Goal: Transaction & Acquisition: Purchase product/service

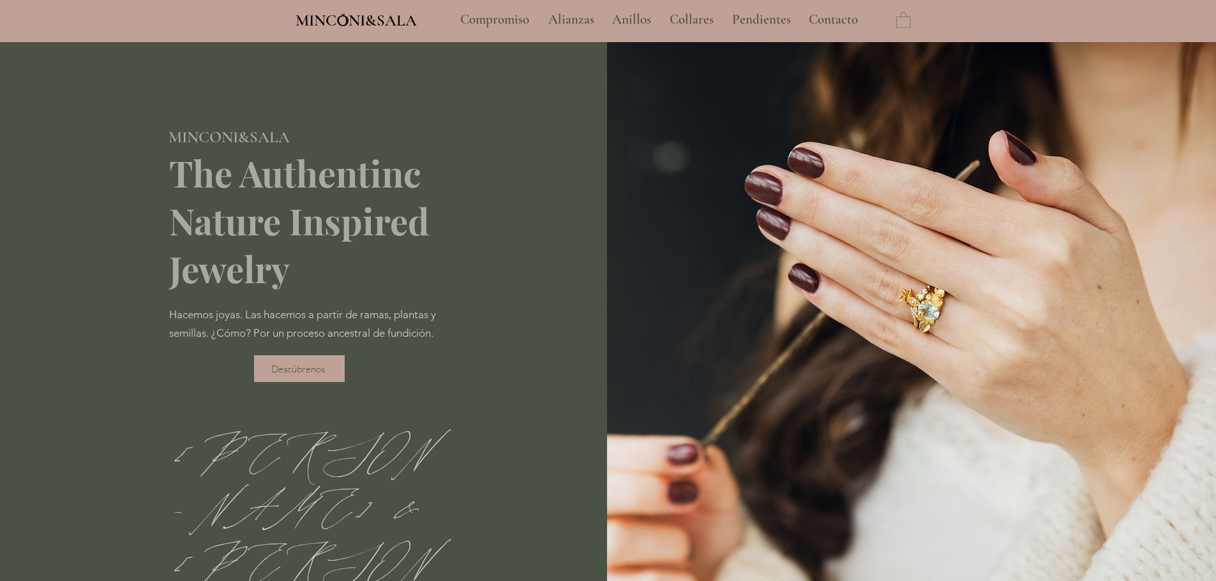
type input "**********"
select select "**********"
click at [505, 24] on p "Compromiso" at bounding box center [495, 20] width 82 height 32
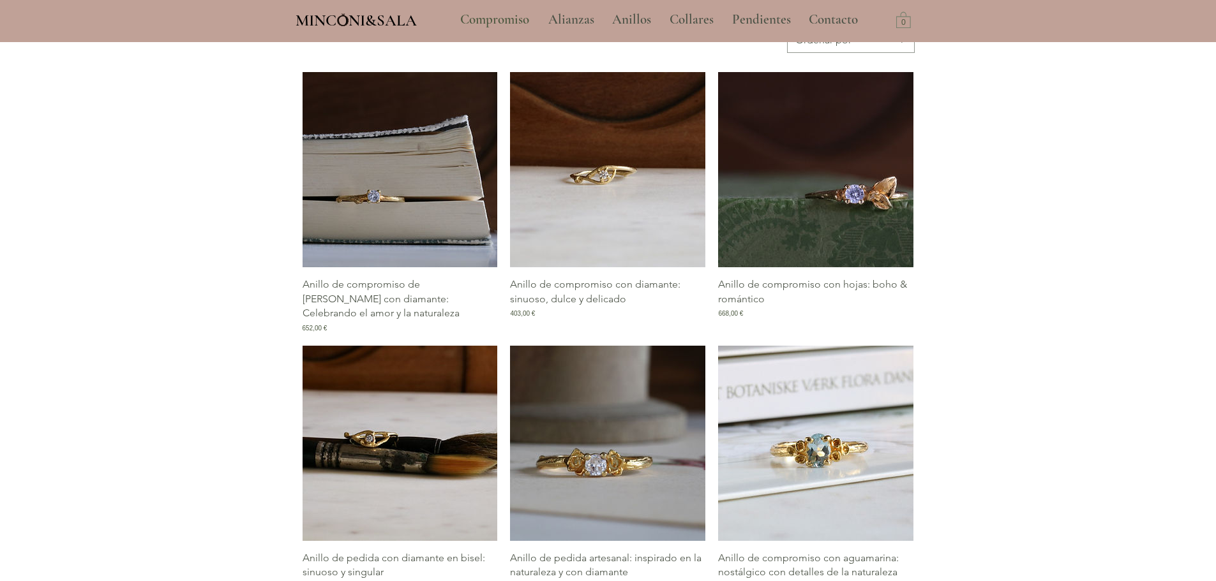
scroll to position [638, 0]
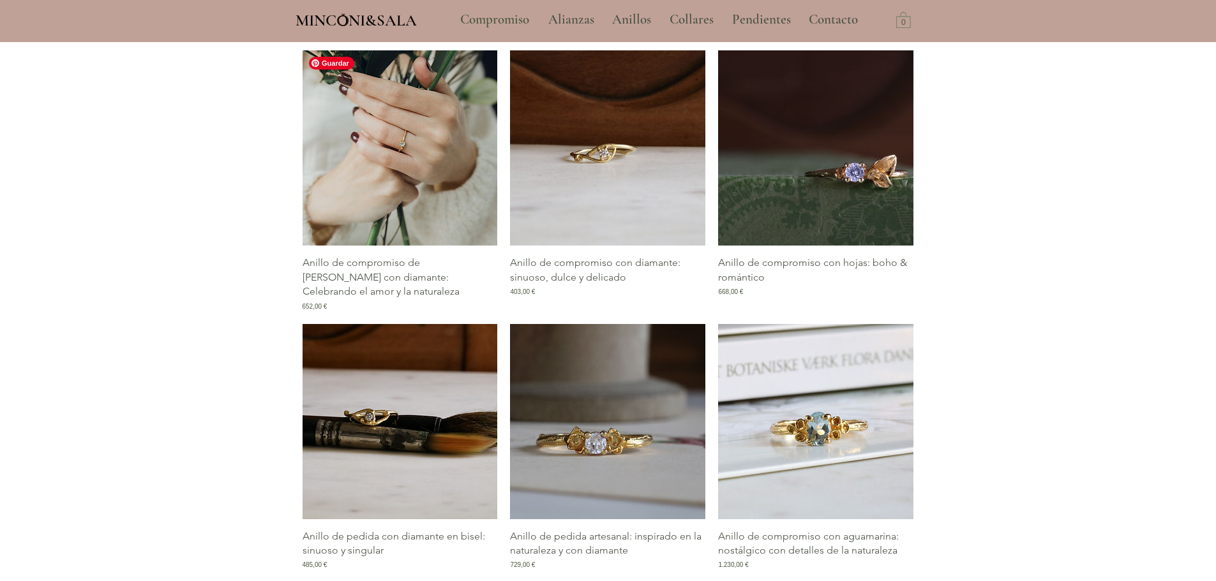
click at [430, 161] on img "Galería de Anillo de compromiso de rama con diamante: Celebrando el amor y la n…" at bounding box center [400, 147] width 195 height 195
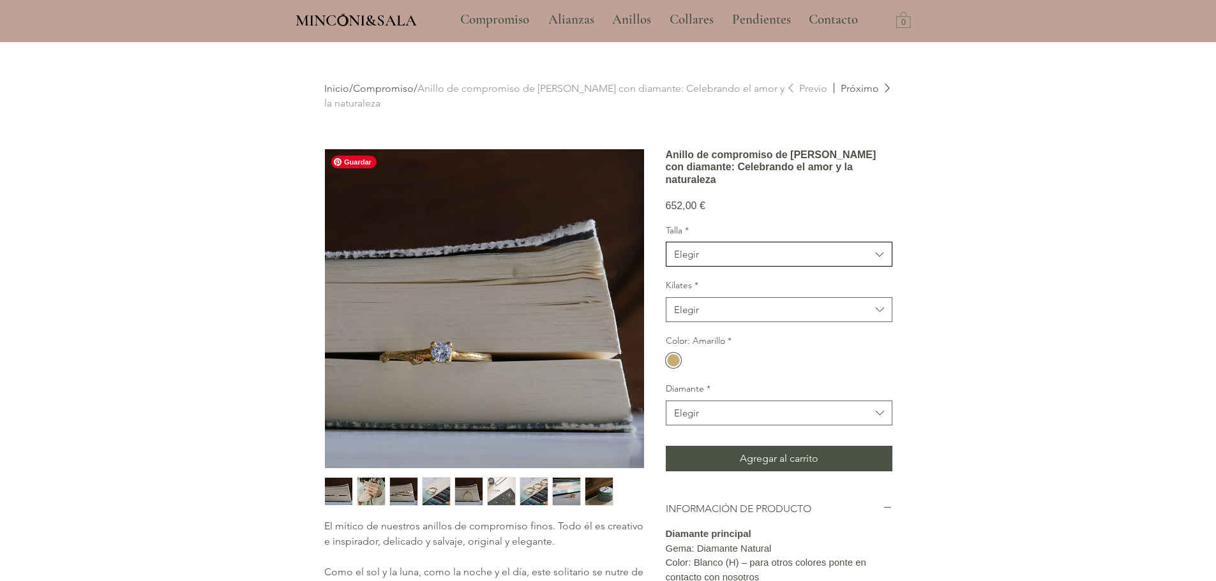
click at [781, 261] on span "Elegir" at bounding box center [772, 254] width 197 height 13
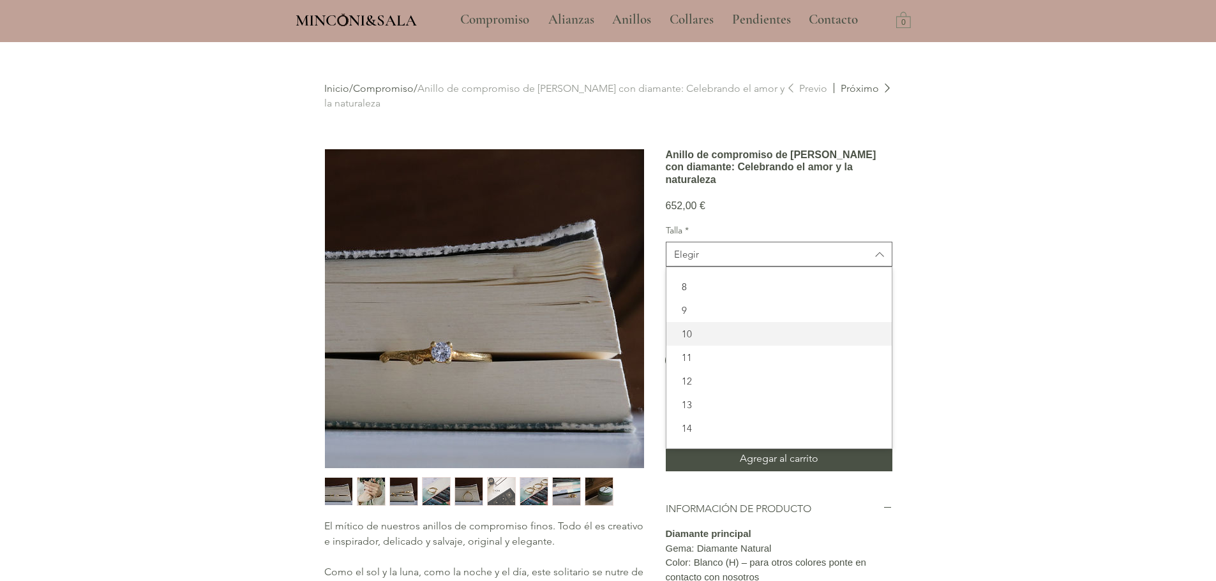
click at [690, 341] on span "10" at bounding box center [779, 333] width 210 height 13
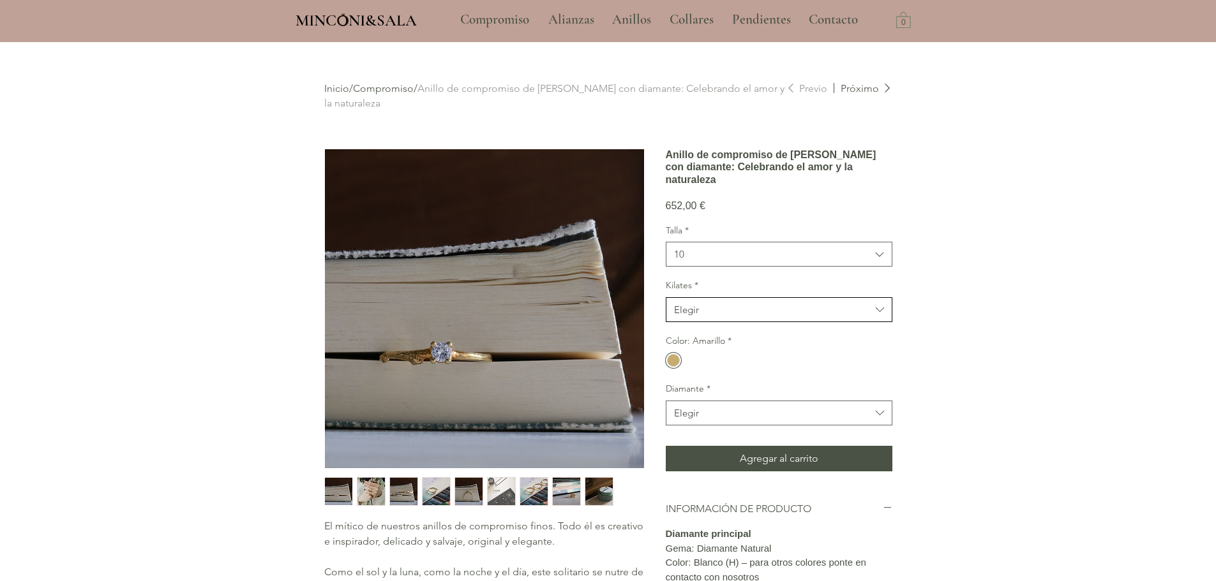
click at [724, 317] on span "Elegir" at bounding box center [772, 309] width 197 height 13
click at [710, 349] on span "18kt" at bounding box center [779, 342] width 210 height 13
click at [784, 370] on div "Color: Amarillo *" at bounding box center [779, 352] width 227 height 35
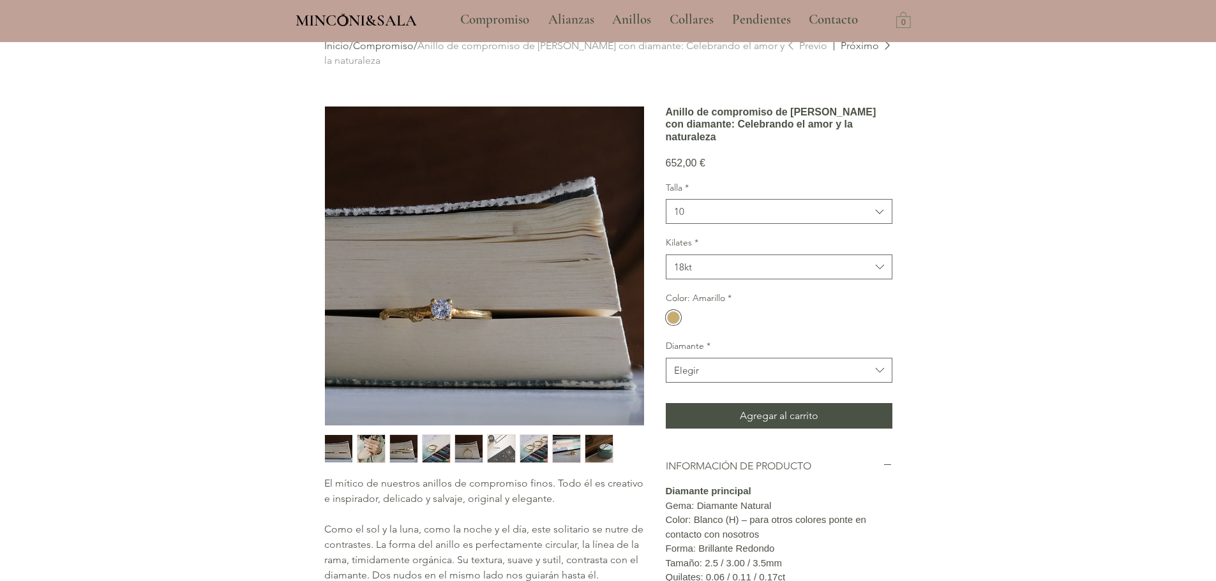
scroll to position [64, 0]
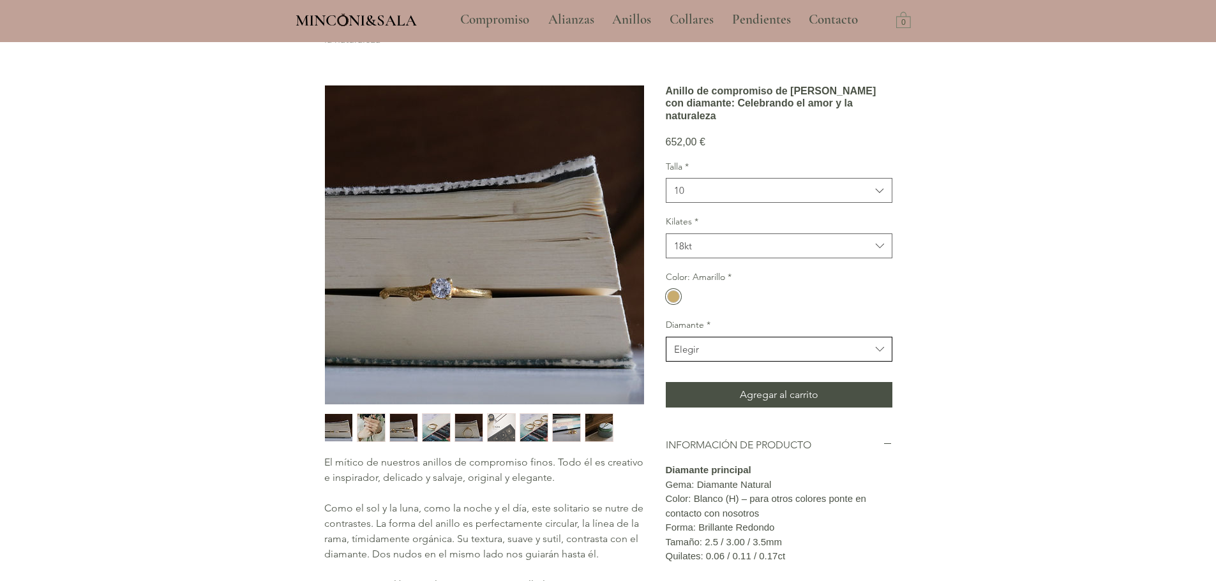
click at [710, 362] on button "Elegir" at bounding box center [779, 349] width 227 height 25
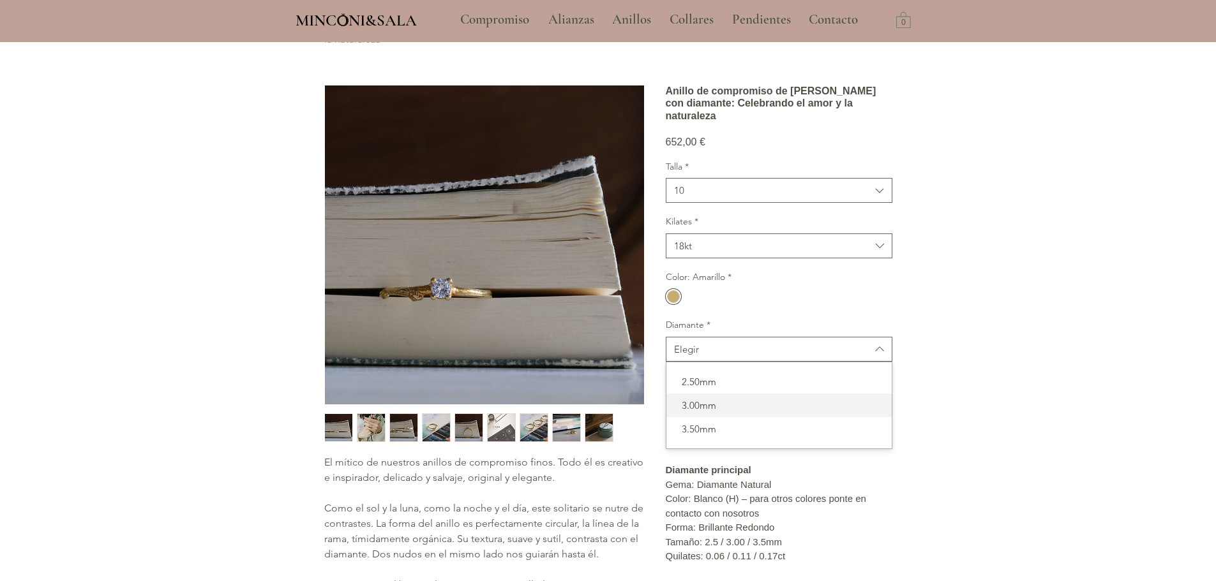
click at [700, 412] on span "3.00mm" at bounding box center [779, 405] width 210 height 13
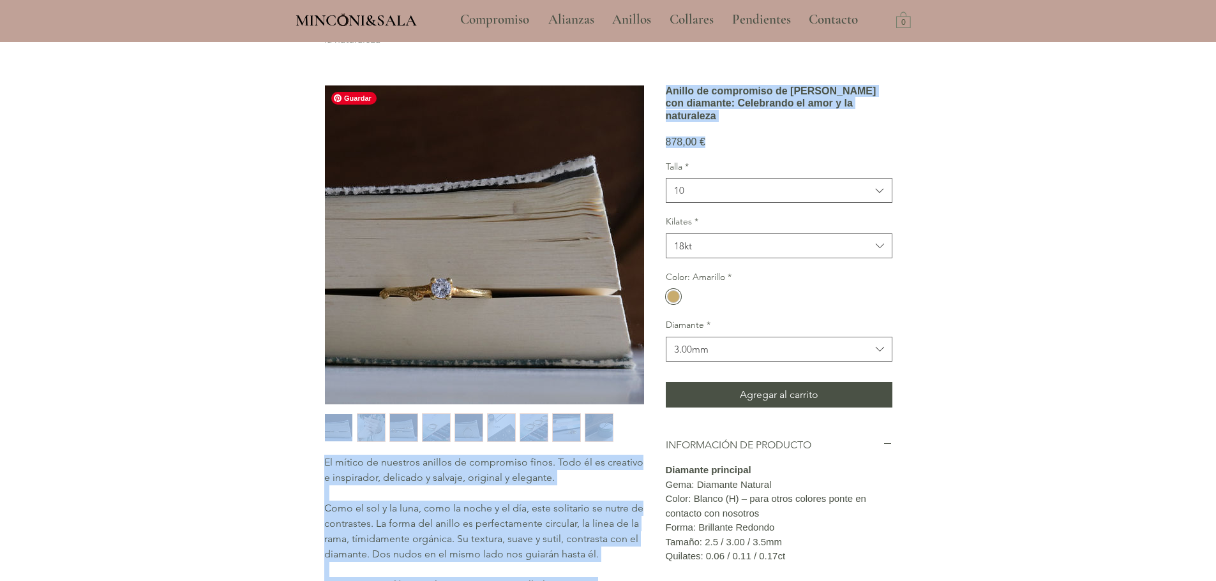
drag, startPoint x: 663, startPoint y: 186, endPoint x: 636, endPoint y: 186, distance: 26.8
click at [636, 186] on div "El mítico de nuestros anillos de compromiso finos. Todo él es creativo e inspir…" at bounding box center [608, 480] width 568 height 791
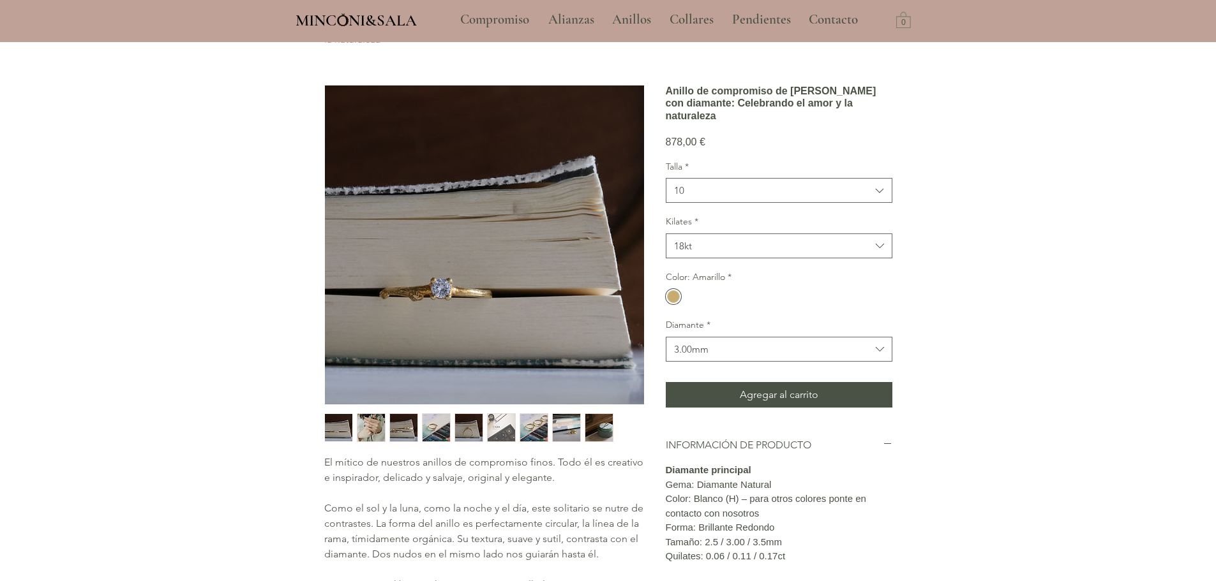
click at [795, 148] on div "878,00 € Precio" at bounding box center [779, 135] width 227 height 26
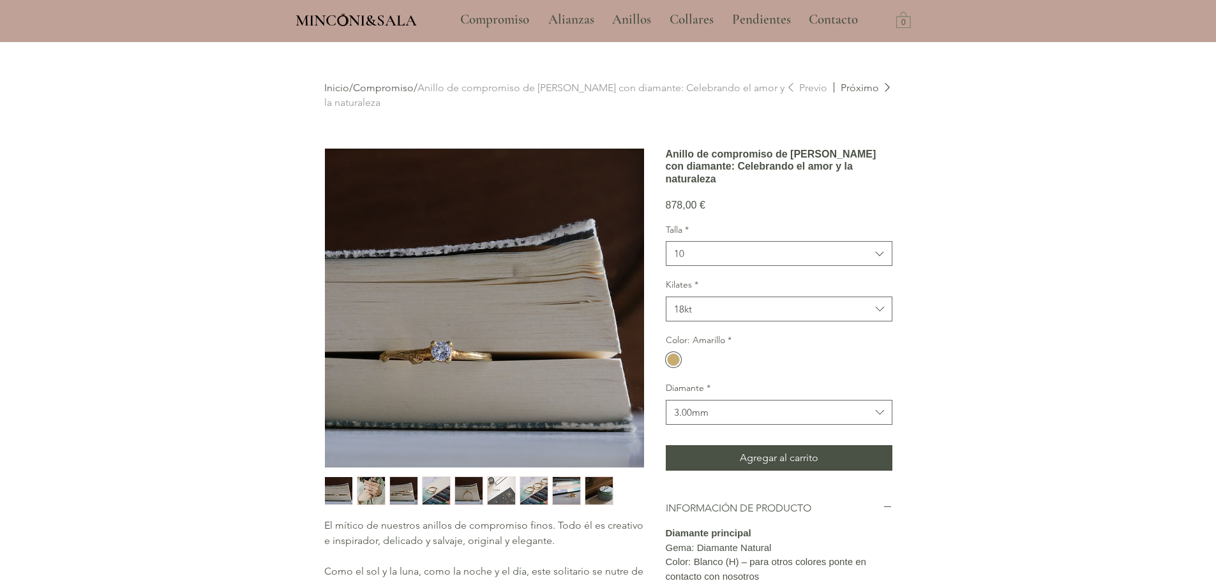
scroll to position [0, 0]
drag, startPoint x: 507, startPoint y: 21, endPoint x: 561, endPoint y: 11, distance: 55.2
click at [909, 243] on div "Inicio / Compromiso / Anillo de compromiso de rama con diamante: Celebrando el …" at bounding box center [607, 499] width 625 height 912
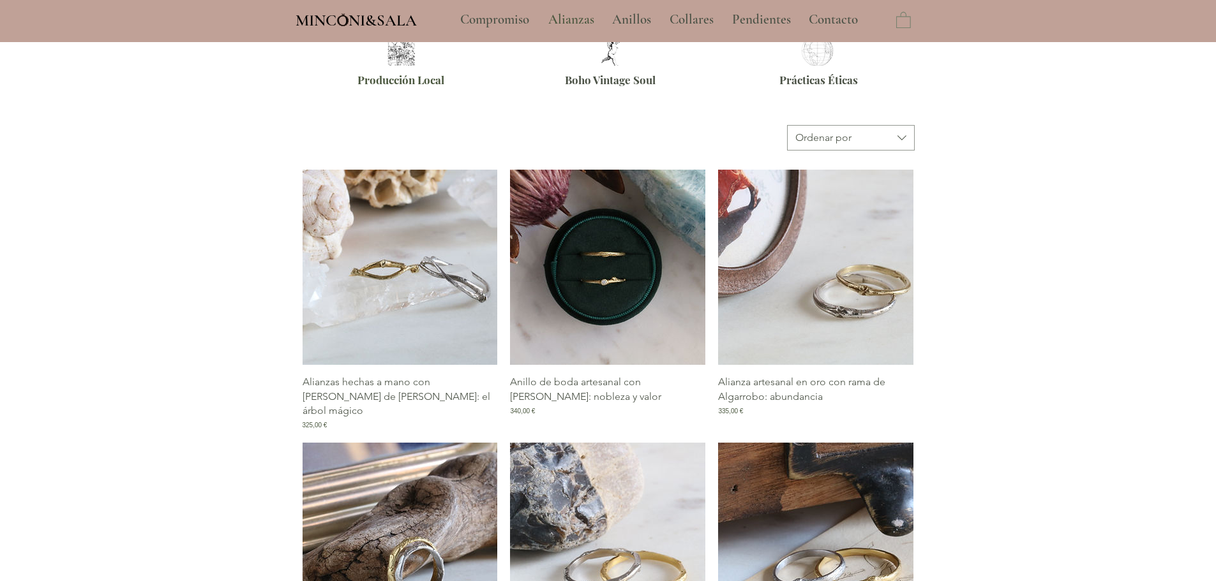
click at [620, 260] on div "Anillo de boda artesanal con [PERSON_NAME]: nobleza y valor Precio 340,00 €" at bounding box center [607, 300] width 195 height 260
type input "**********"
select select "**********"
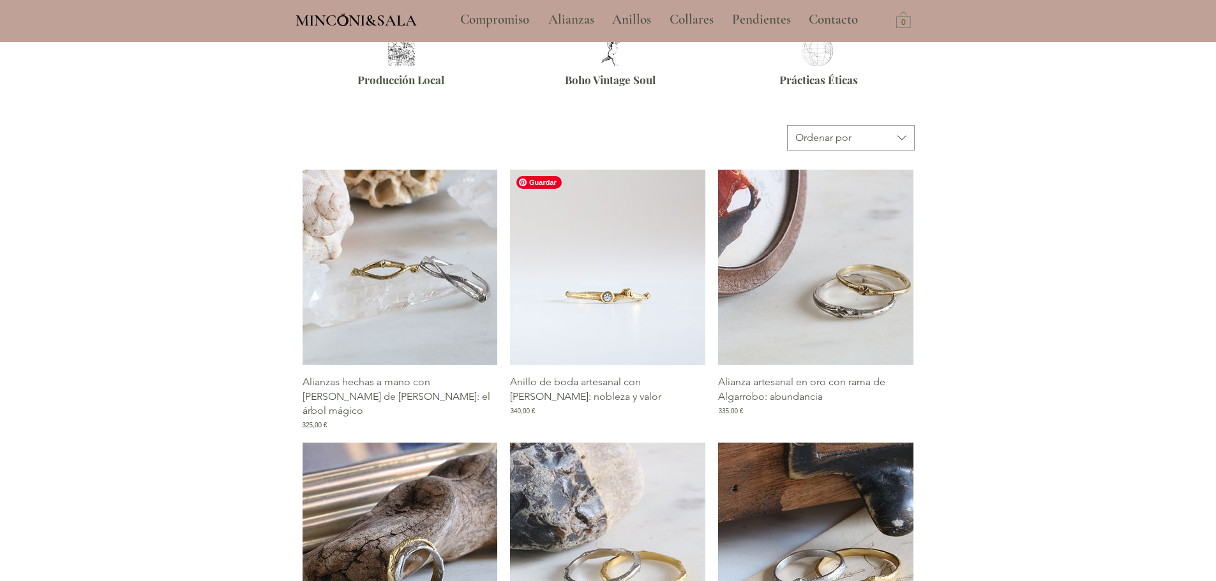
click at [606, 301] on img "Galería de Anillo de boda artesanal con rama de Pruno: nobleza y valor" at bounding box center [607, 267] width 195 height 195
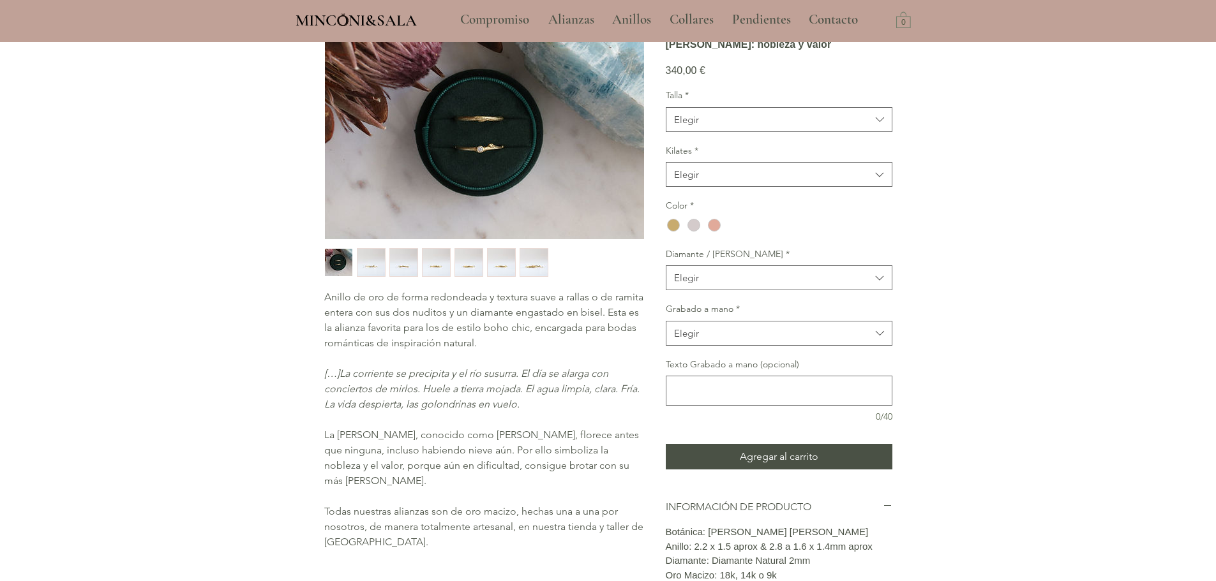
scroll to position [128, 0]
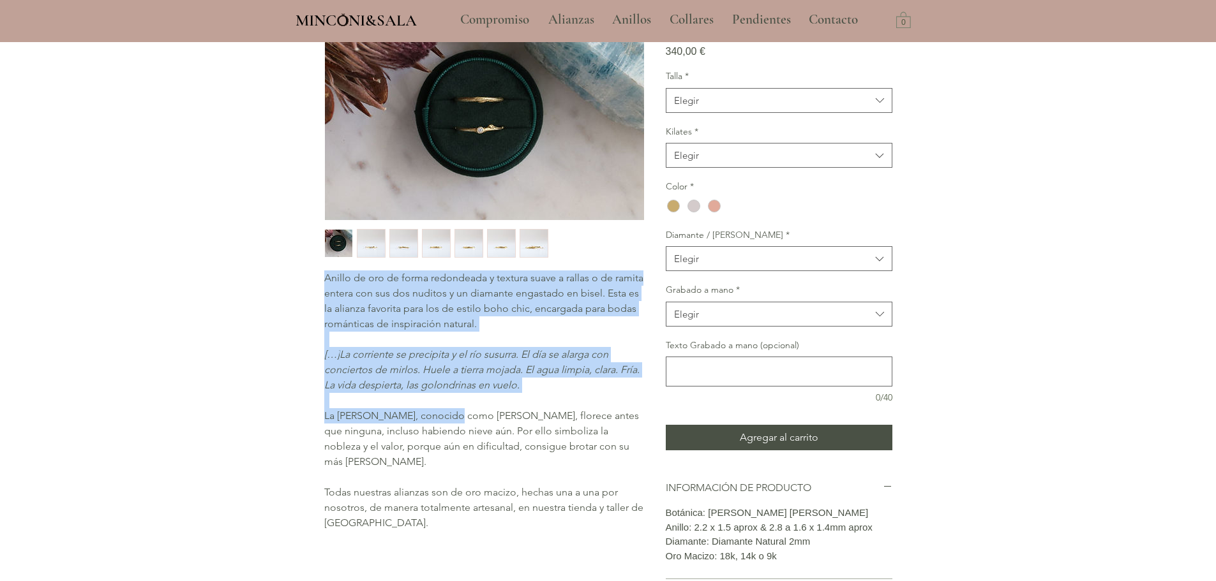
drag, startPoint x: 322, startPoint y: 413, endPoint x: 437, endPoint y: 417, distance: 115.0
click at [437, 417] on div "Inicio / Alianzas / Anillo de boda artesanal con [PERSON_NAME]: nobleza y valor…" at bounding box center [607, 322] width 625 height 812
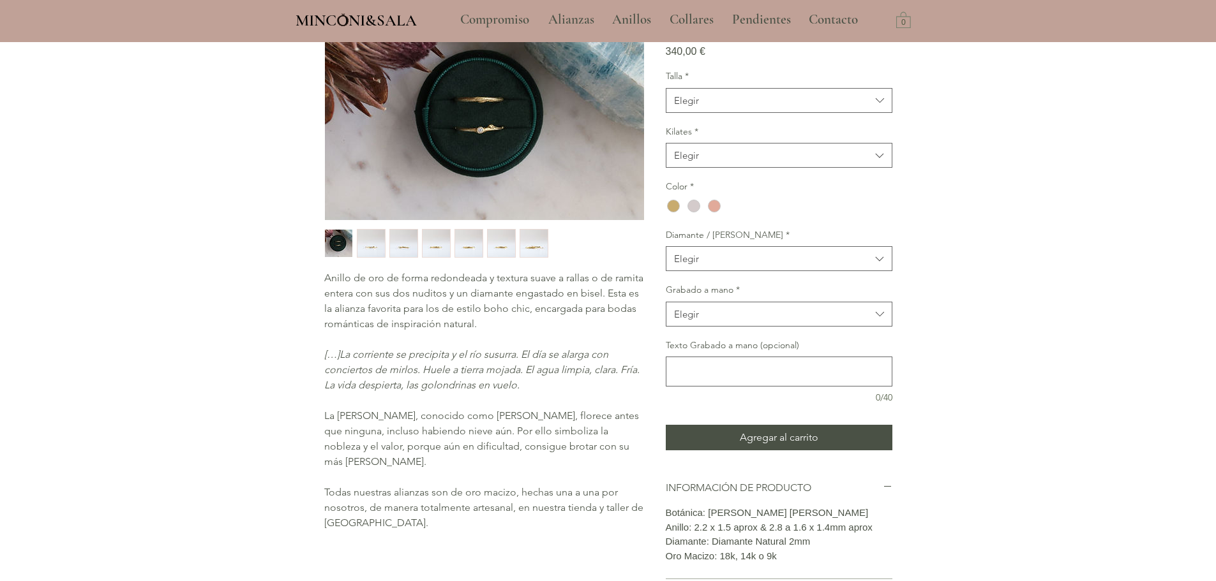
click at [415, 428] on span "La [PERSON_NAME], conocido como [PERSON_NAME], florece antes que ninguna, inclu…" at bounding box center [481, 439] width 315 height 58
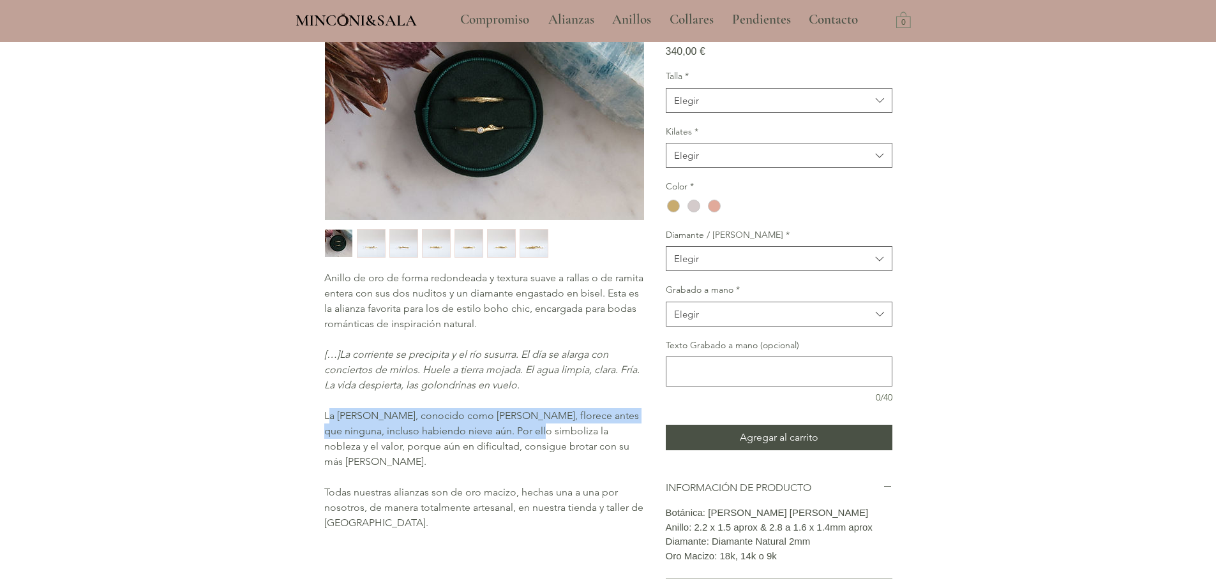
drag, startPoint x: 327, startPoint y: 415, endPoint x: 505, endPoint y: 433, distance: 178.4
click at [505, 433] on span "La [PERSON_NAME], conocido como [PERSON_NAME], florece antes que ninguna, inclu…" at bounding box center [481, 439] width 315 height 58
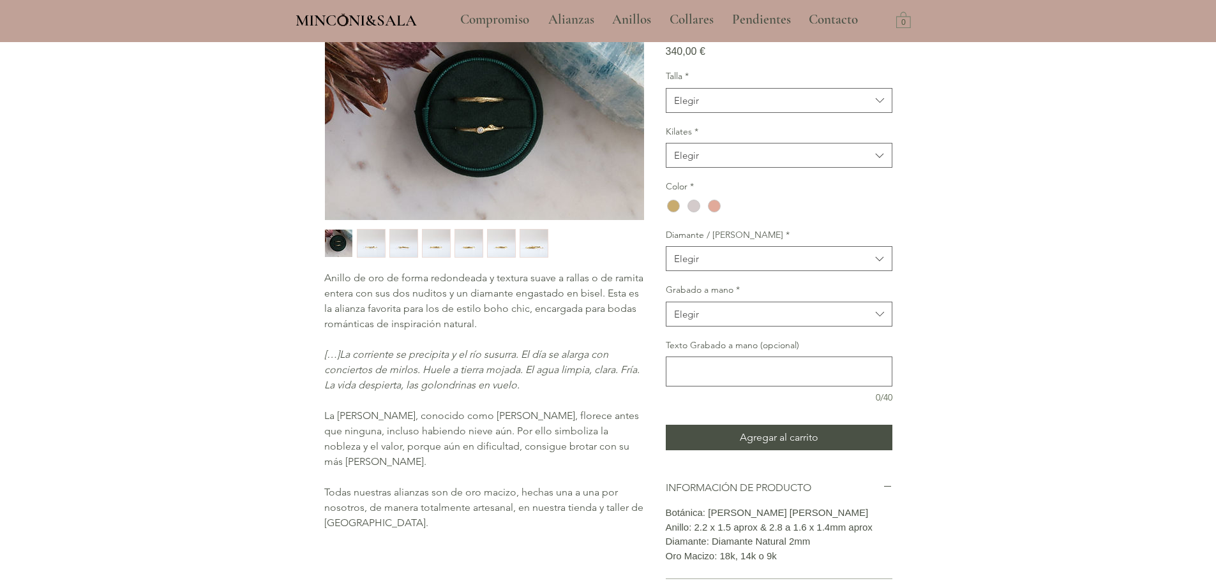
click at [488, 440] on p "La [PERSON_NAME], conocido como [PERSON_NAME], florece antes que ninguna, inclu…" at bounding box center [483, 438] width 319 height 61
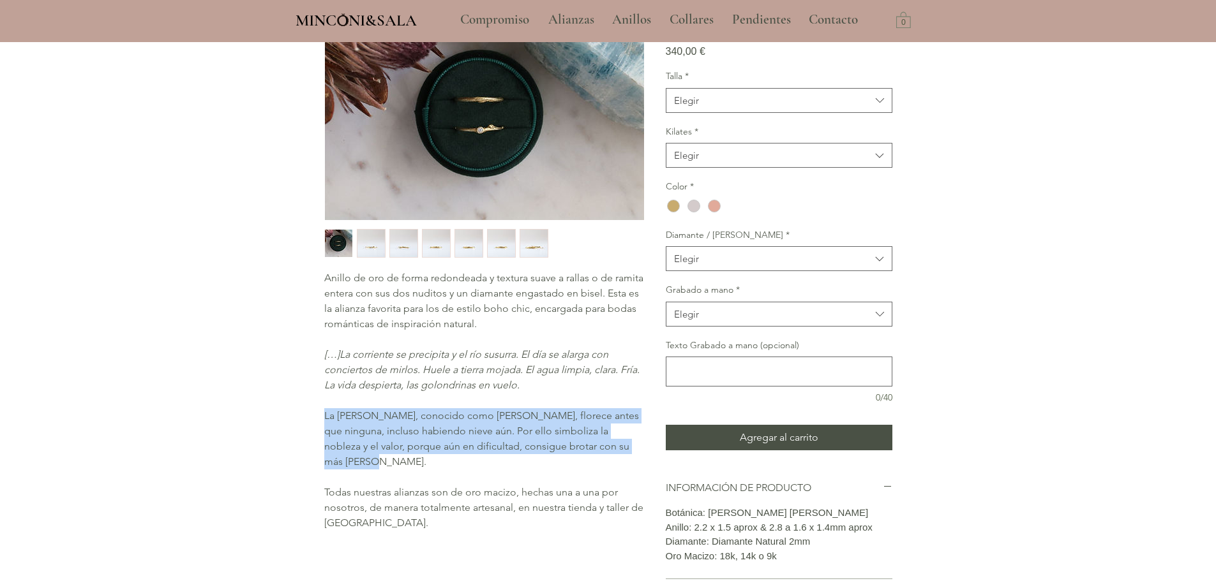
drag, startPoint x: 559, startPoint y: 444, endPoint x: 324, endPoint y: 414, distance: 236.9
click at [324, 414] on p "La [PERSON_NAME], conocido como [PERSON_NAME], florece antes que ninguna, inclu…" at bounding box center [483, 438] width 319 height 61
copy span "La [PERSON_NAME], conocido como [PERSON_NAME], florece antes que ninguna, inclu…"
